Goal: Task Accomplishment & Management: Use online tool/utility

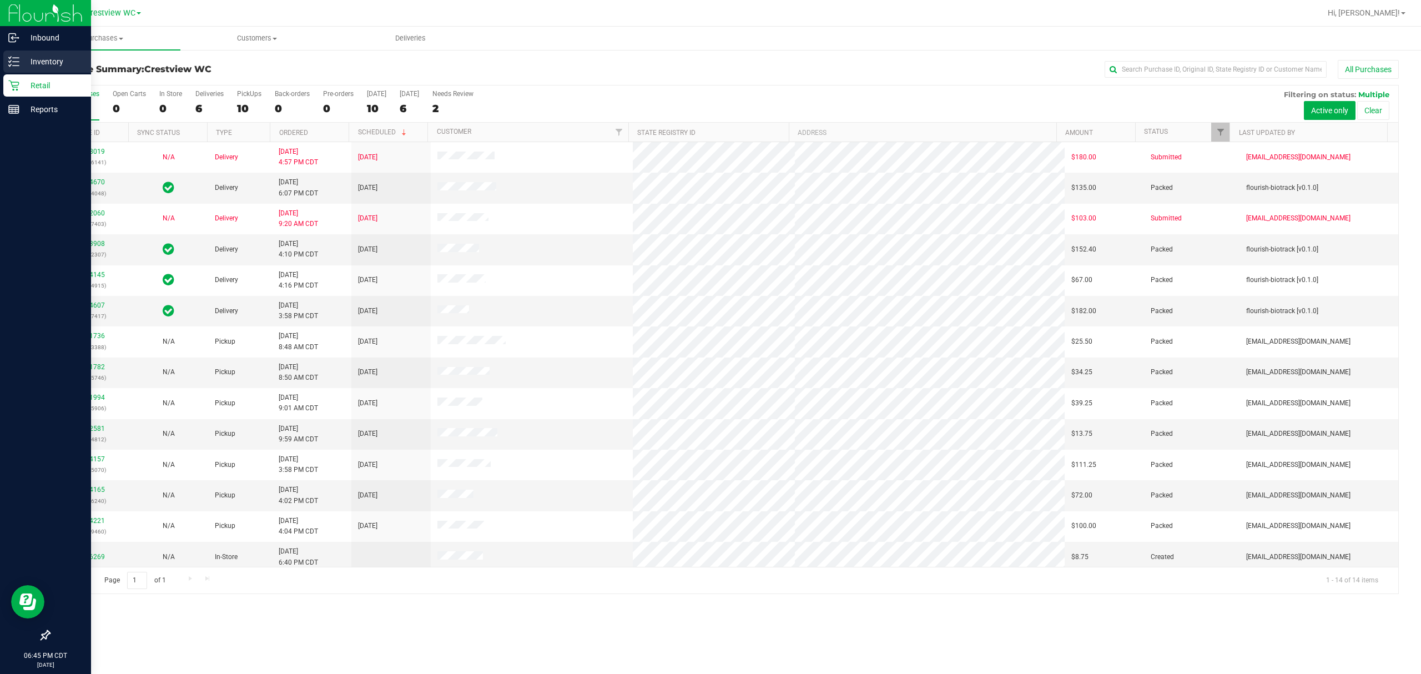
click at [18, 57] on icon at bounding box center [13, 61] width 11 height 11
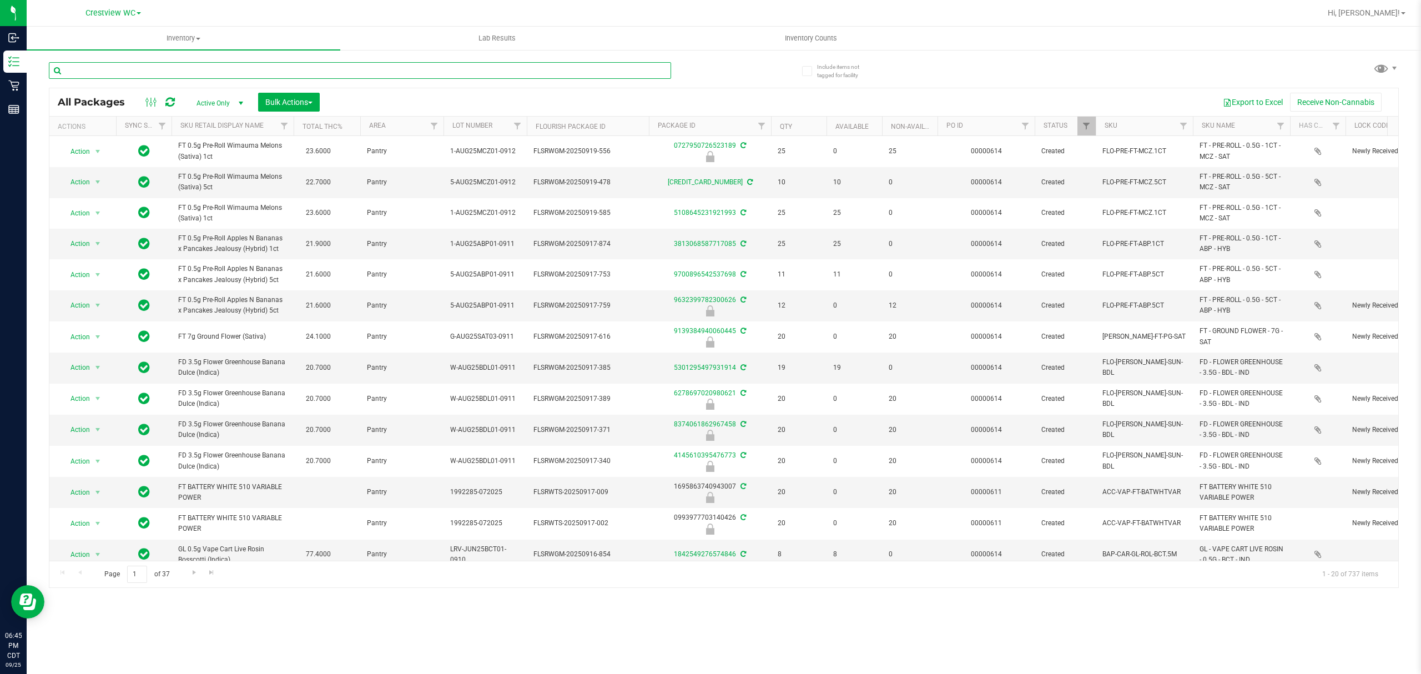
click at [232, 71] on input "text" at bounding box center [360, 70] width 622 height 17
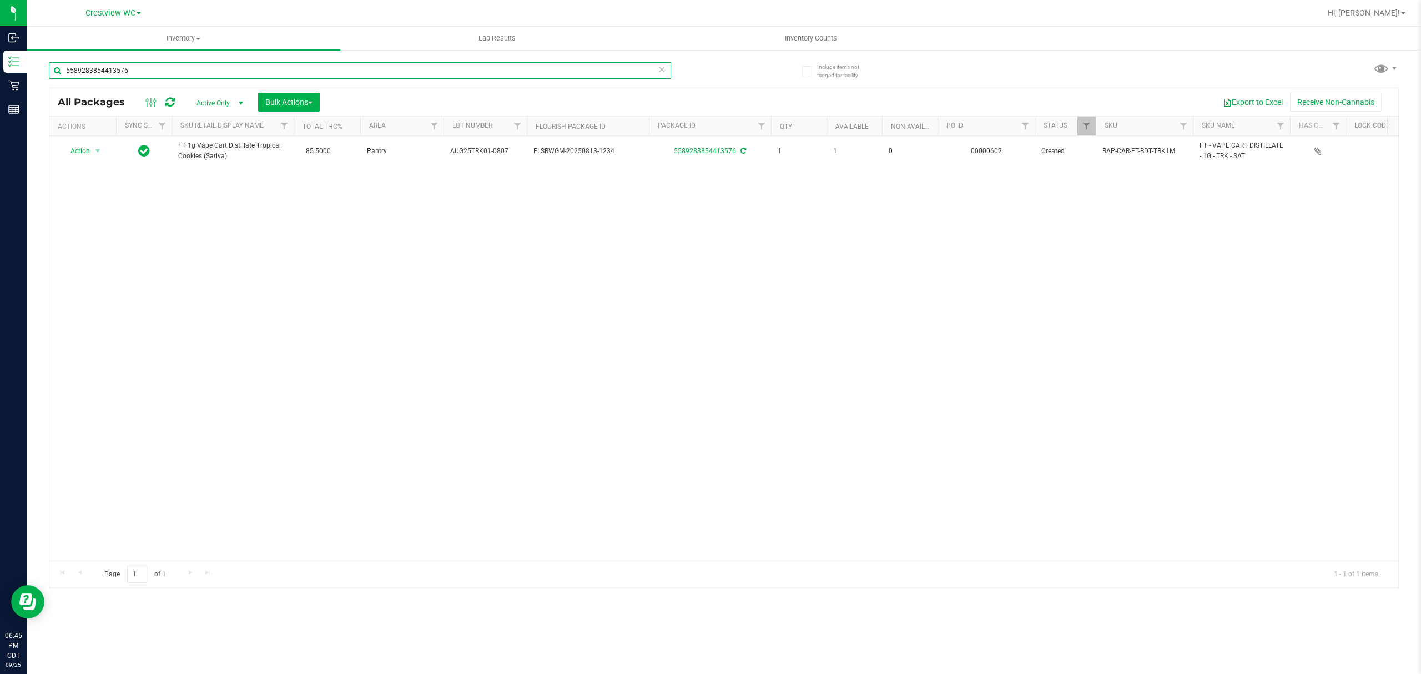
drag, startPoint x: 421, startPoint y: 72, endPoint x: 172, endPoint y: 87, distance: 249.0
click at [167, 90] on div "5589283854413576 All Packages Active Only Active Only Lab Samples Locked All Ex…" at bounding box center [724, 320] width 1350 height 536
click at [178, 74] on input "5589283854413576" at bounding box center [360, 70] width 622 height 17
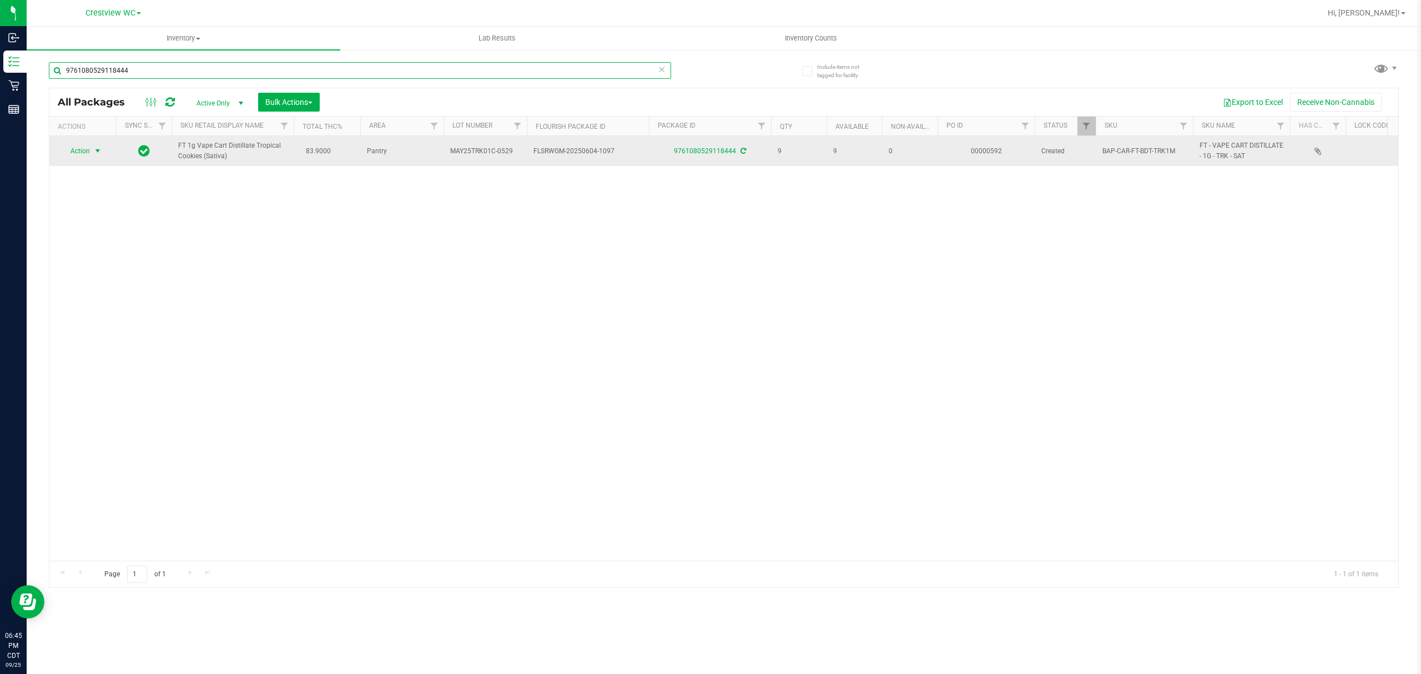
type input "9761080529118444"
click at [89, 150] on span "Action" at bounding box center [75, 151] width 30 height 16
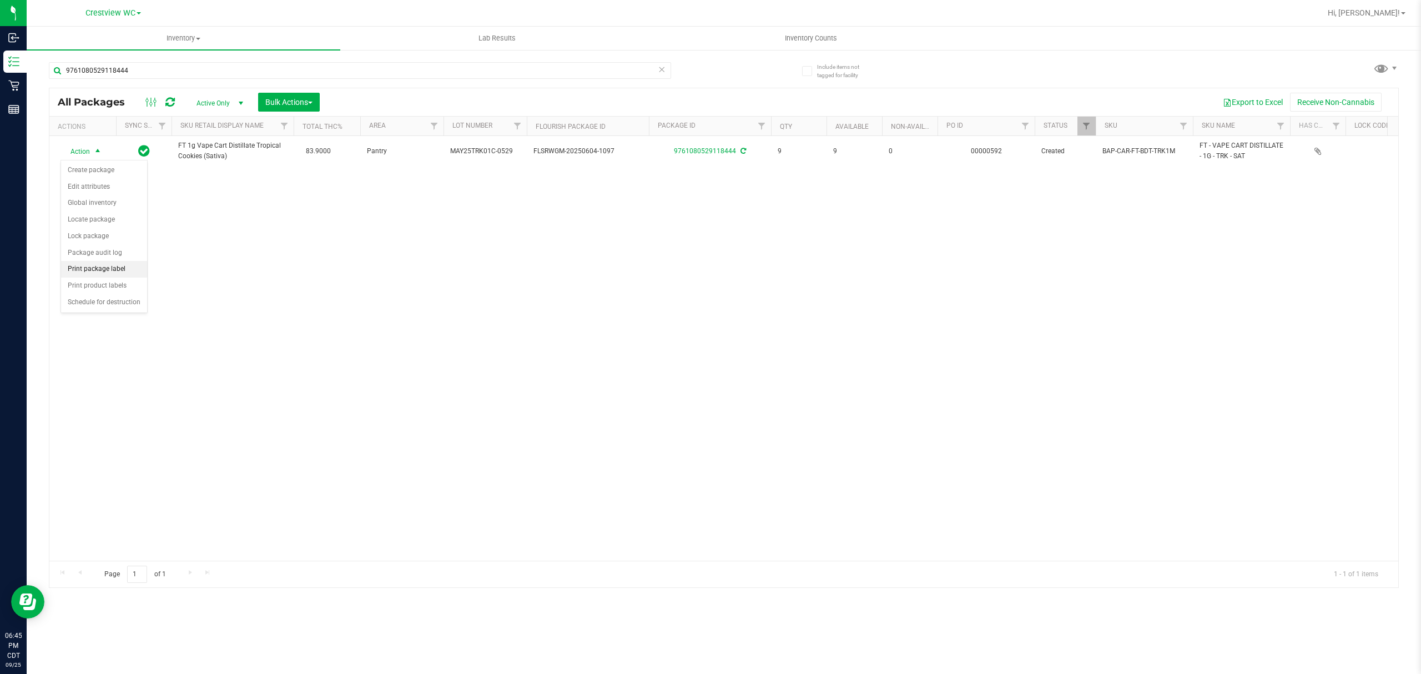
click at [118, 276] on li "Print package label" at bounding box center [104, 269] width 86 height 17
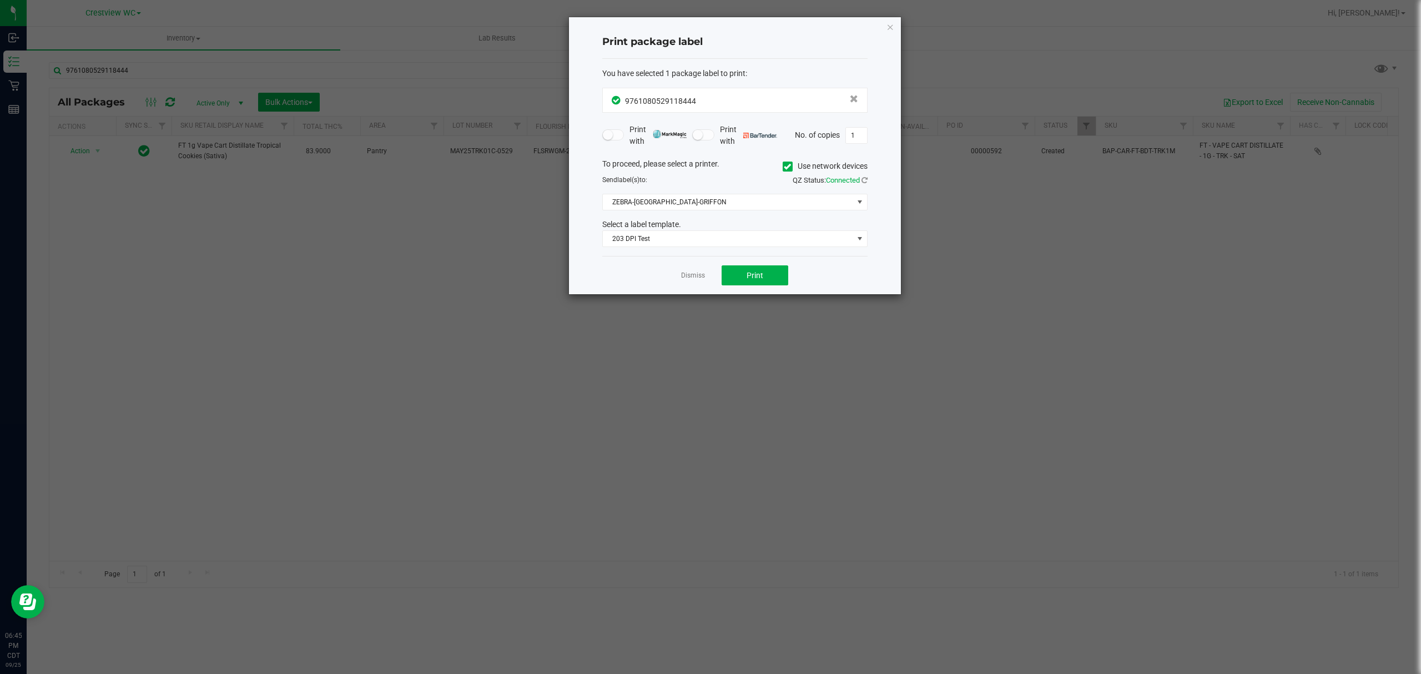
click at [685, 271] on app-cancel-button "Dismiss" at bounding box center [693, 276] width 24 height 12
click at [690, 276] on link "Dismiss" at bounding box center [693, 275] width 24 height 9
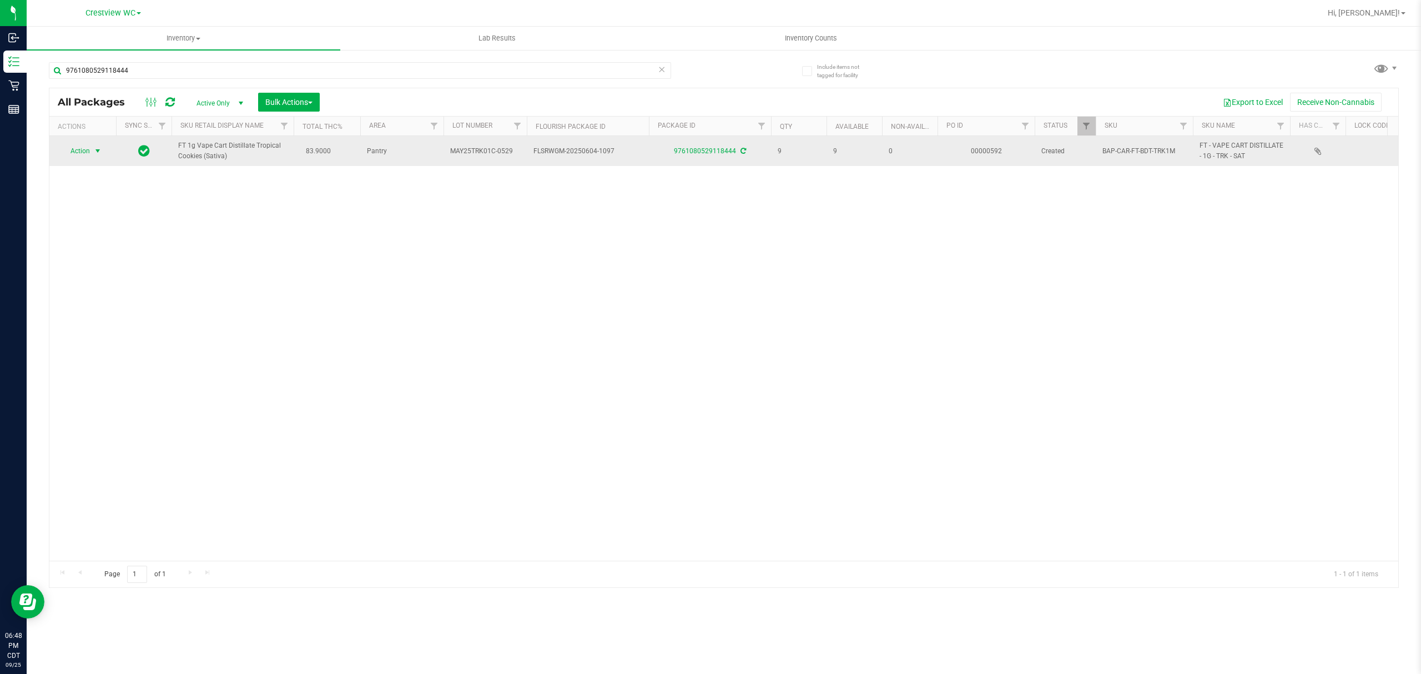
click at [80, 151] on span "Action" at bounding box center [75, 151] width 30 height 16
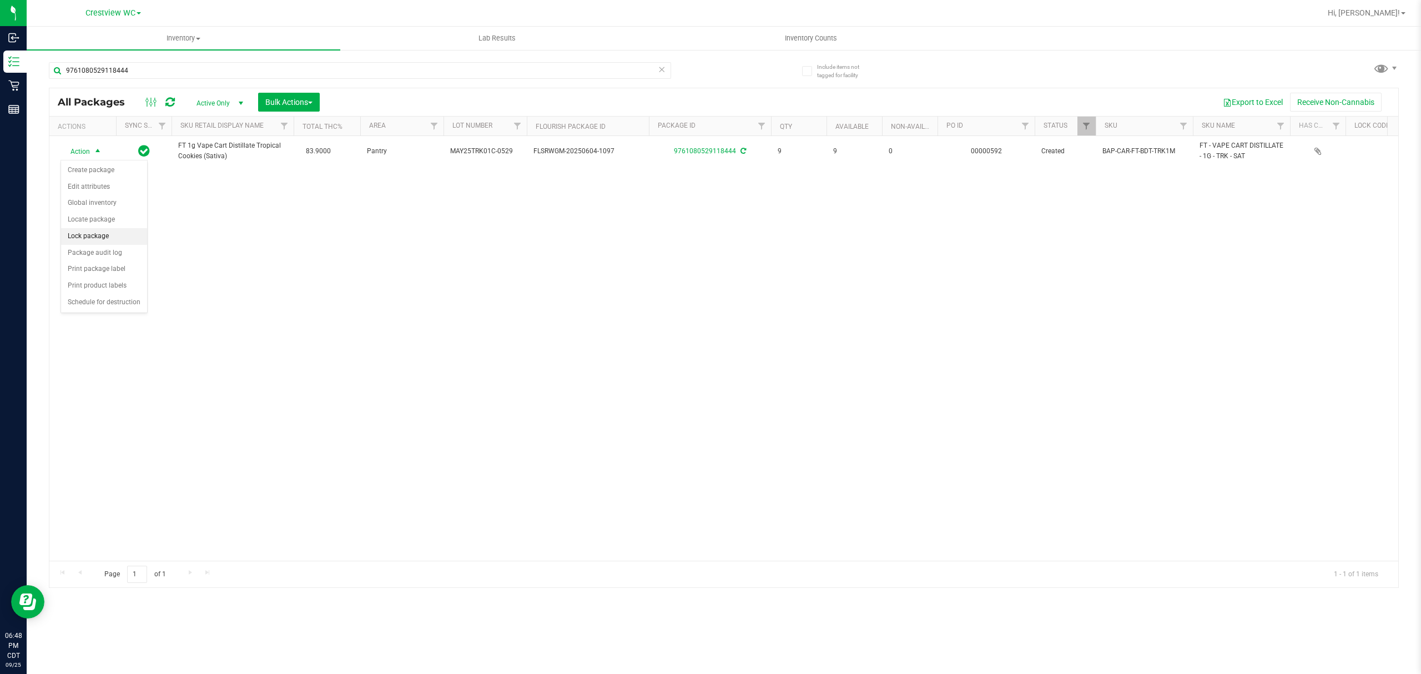
click at [112, 240] on li "Lock package" at bounding box center [104, 236] width 86 height 17
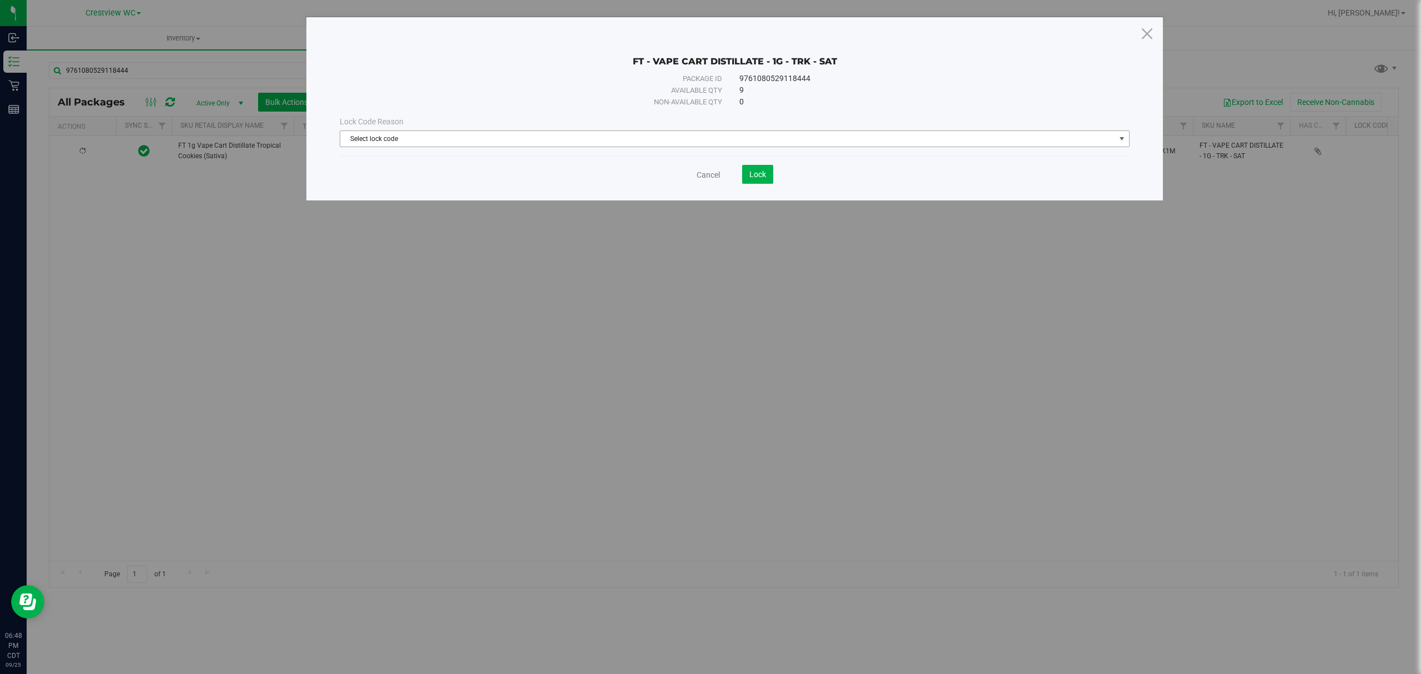
click at [478, 137] on span "Select lock code" at bounding box center [727, 139] width 775 height 16
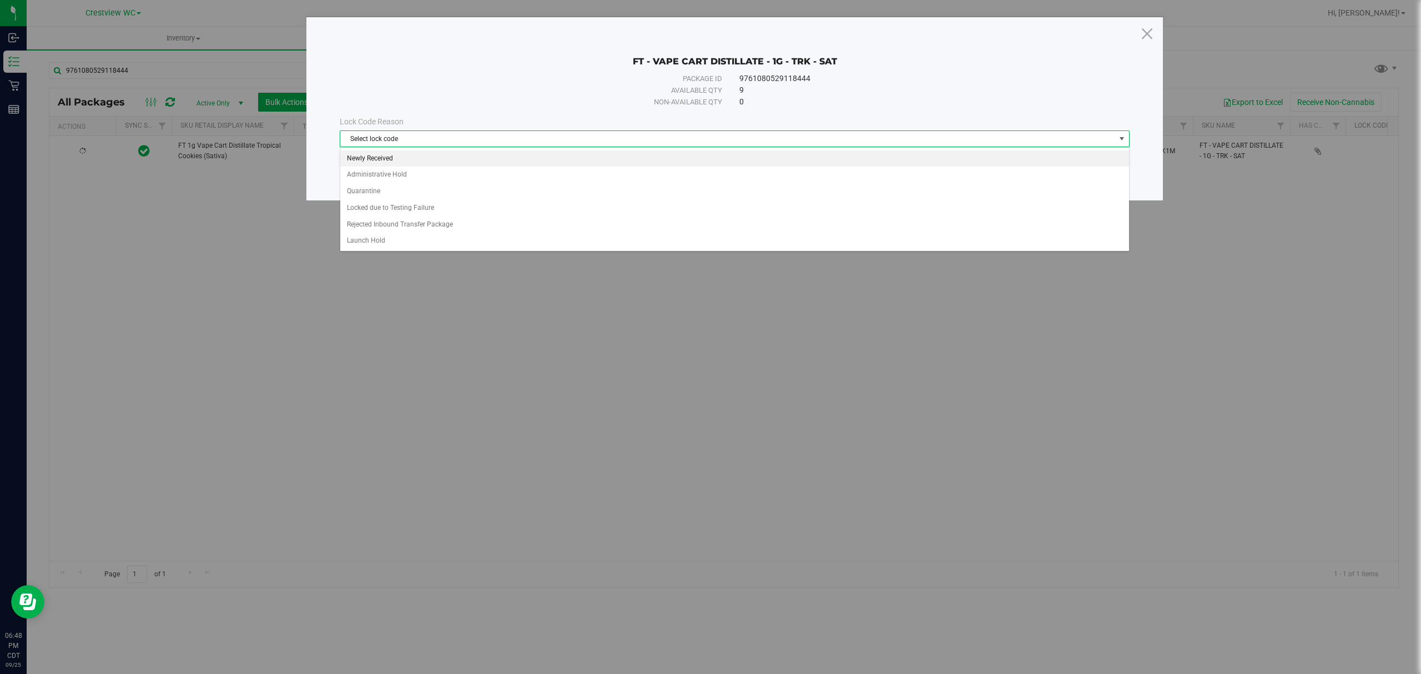
click at [431, 155] on li "Newly Received" at bounding box center [734, 158] width 788 height 17
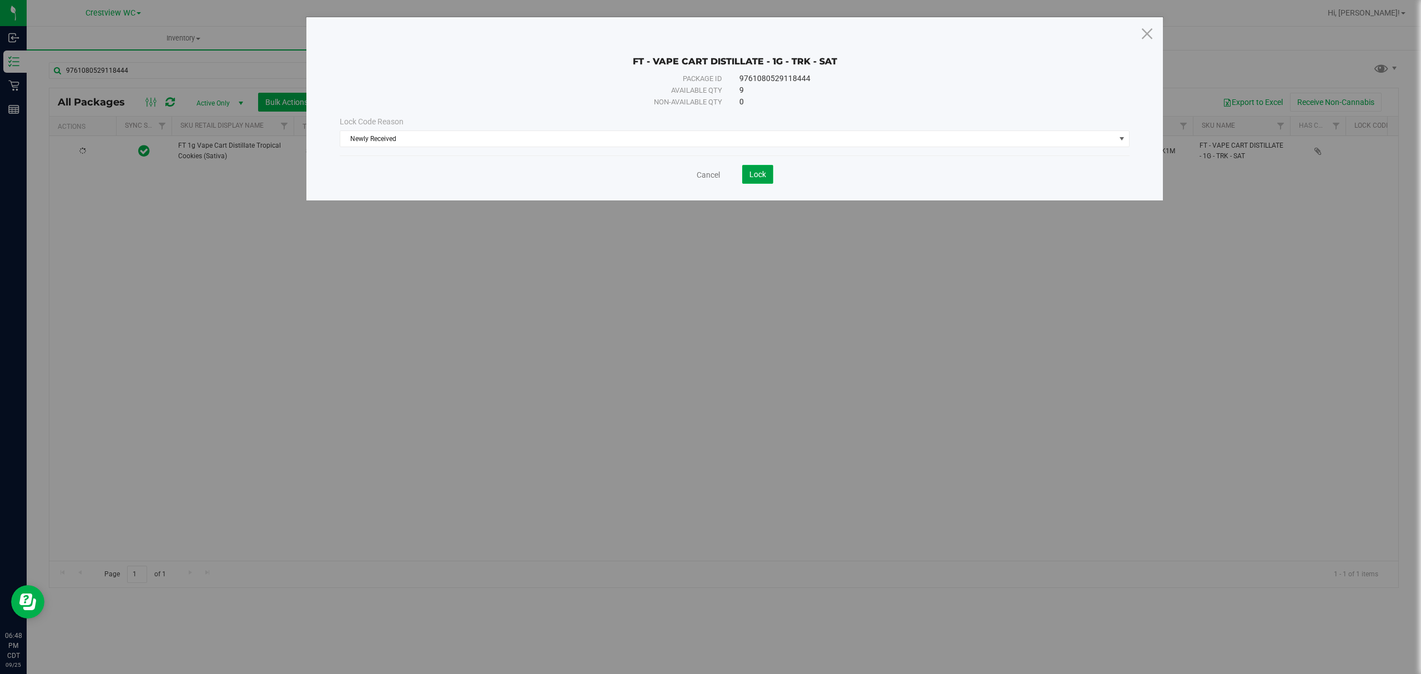
click at [748, 171] on button "Lock" at bounding box center [757, 174] width 31 height 19
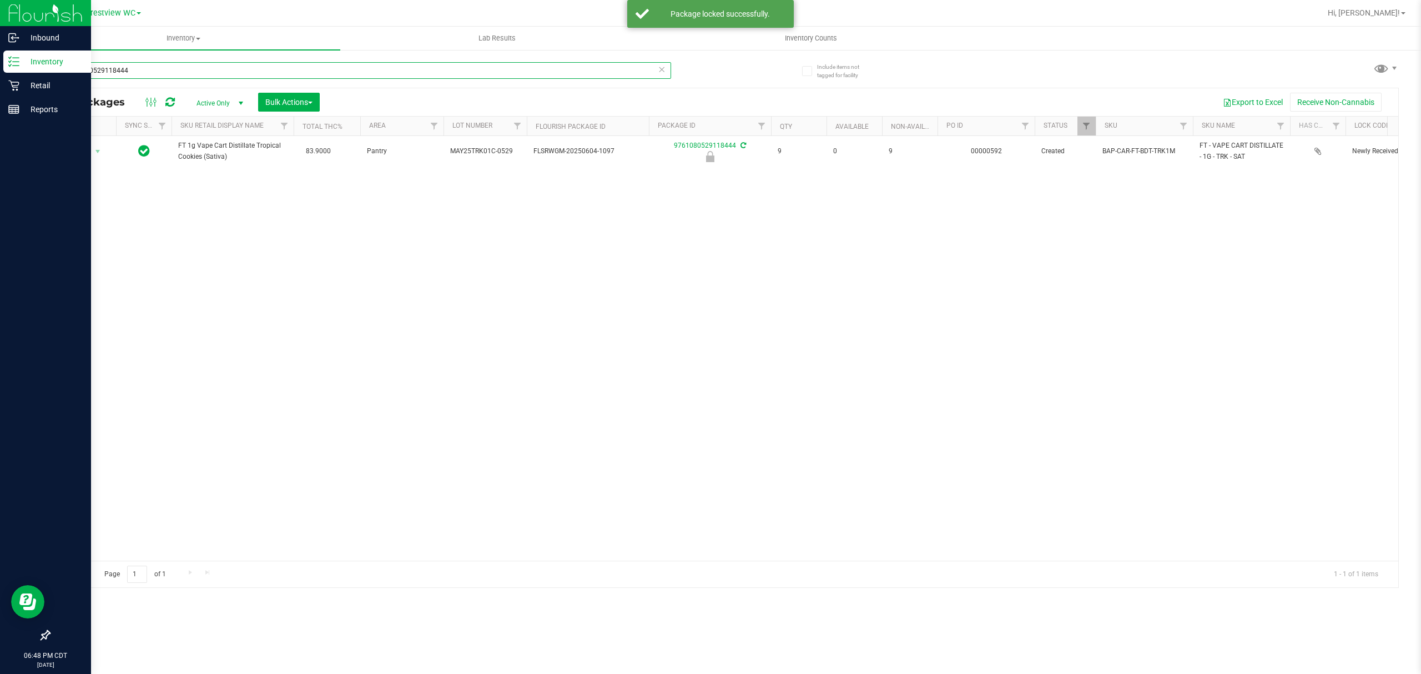
drag, startPoint x: 245, startPoint y: 68, endPoint x: 0, endPoint y: 134, distance: 254.2
click at [0, 135] on div "Inbound Inventory Retail Reports 06:48 PM CDT [DATE] 09/25 Crestview WC Hi, [PE…" at bounding box center [710, 337] width 1421 height 674
type input "2"
type input "1360915058220430"
